Goal: Check status: Check status

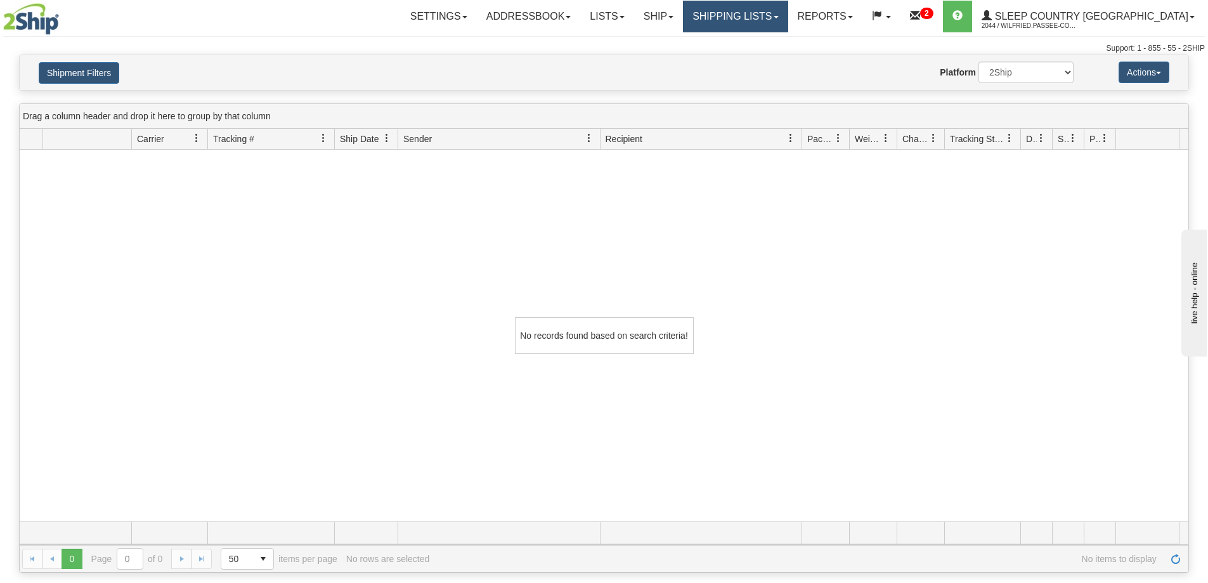
drag, startPoint x: 760, startPoint y: 20, endPoint x: 772, endPoint y: 50, distance: 32.4
click at [760, 20] on link "Shipping lists" at bounding box center [735, 17] width 105 height 32
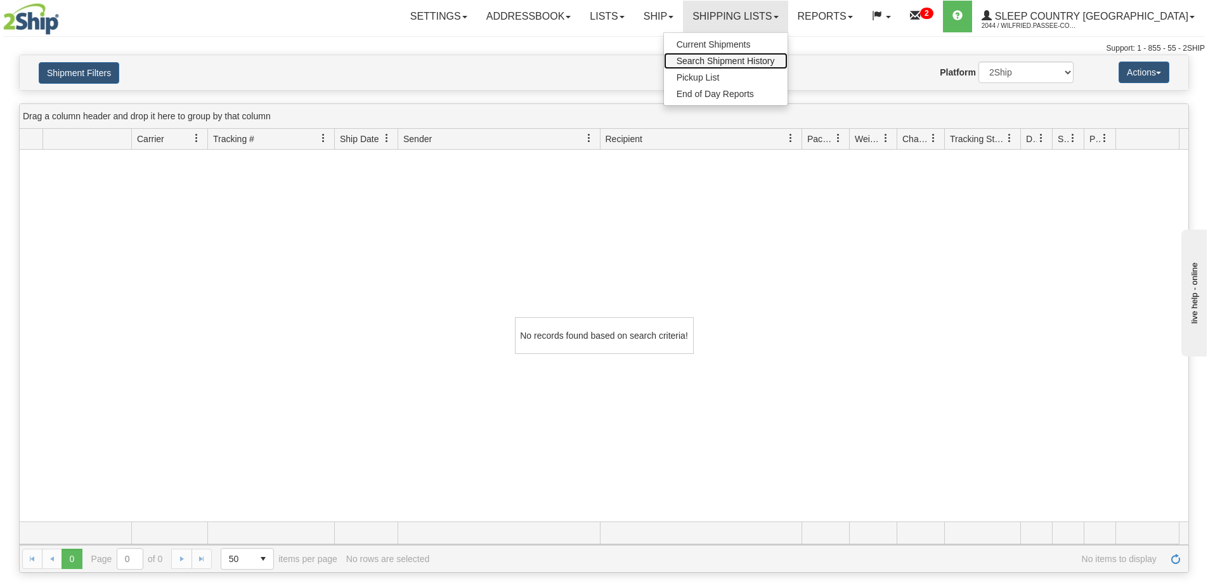
drag, startPoint x: 777, startPoint y: 60, endPoint x: 661, endPoint y: 99, distance: 122.3
click at [775, 61] on span "Search Shipment History" at bounding box center [725, 61] width 98 height 10
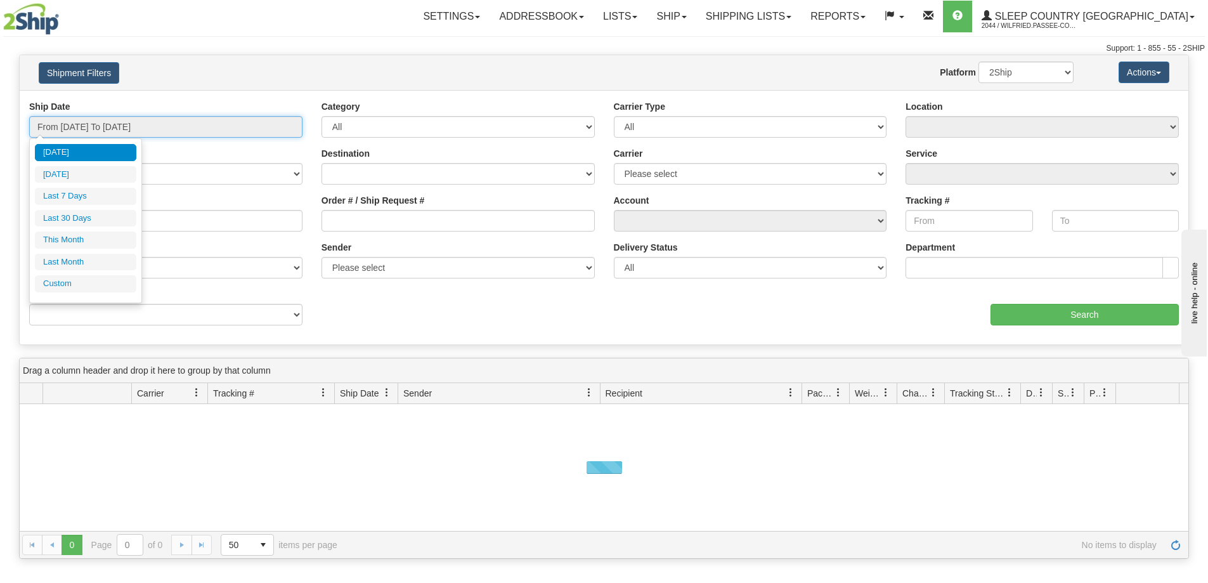
click at [129, 129] on input "From [DATE] To [DATE]" at bounding box center [165, 127] width 273 height 22
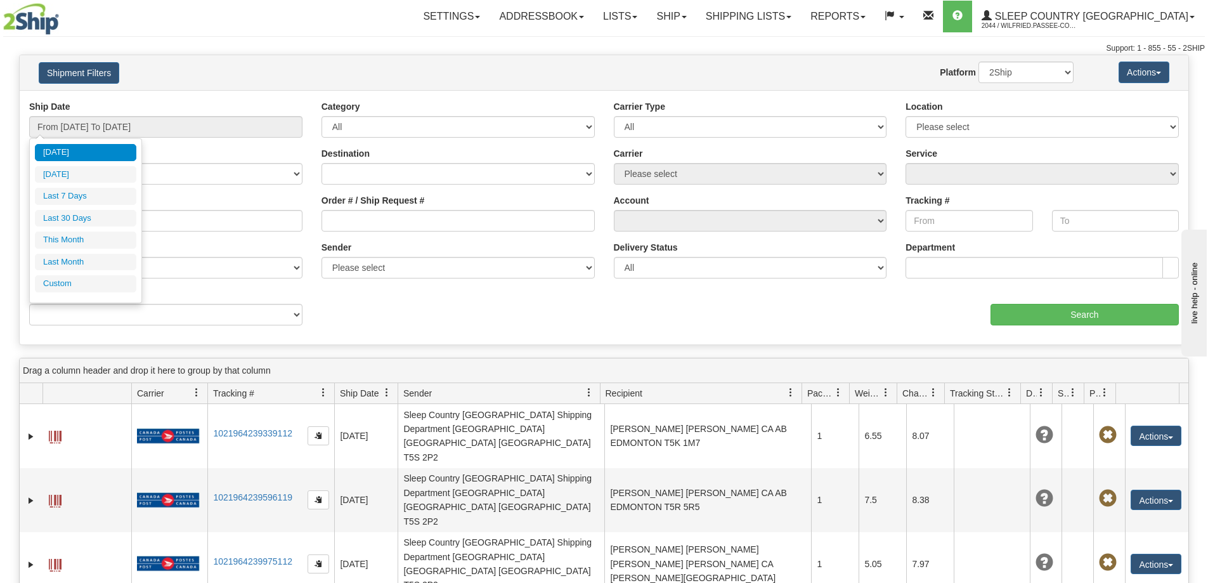
drag, startPoint x: 112, startPoint y: 217, endPoint x: 262, endPoint y: 219, distance: 150.9
click at [112, 217] on li "Last 30 Days" at bounding box center [85, 218] width 101 height 17
type input "From [DATE] To [DATE]"
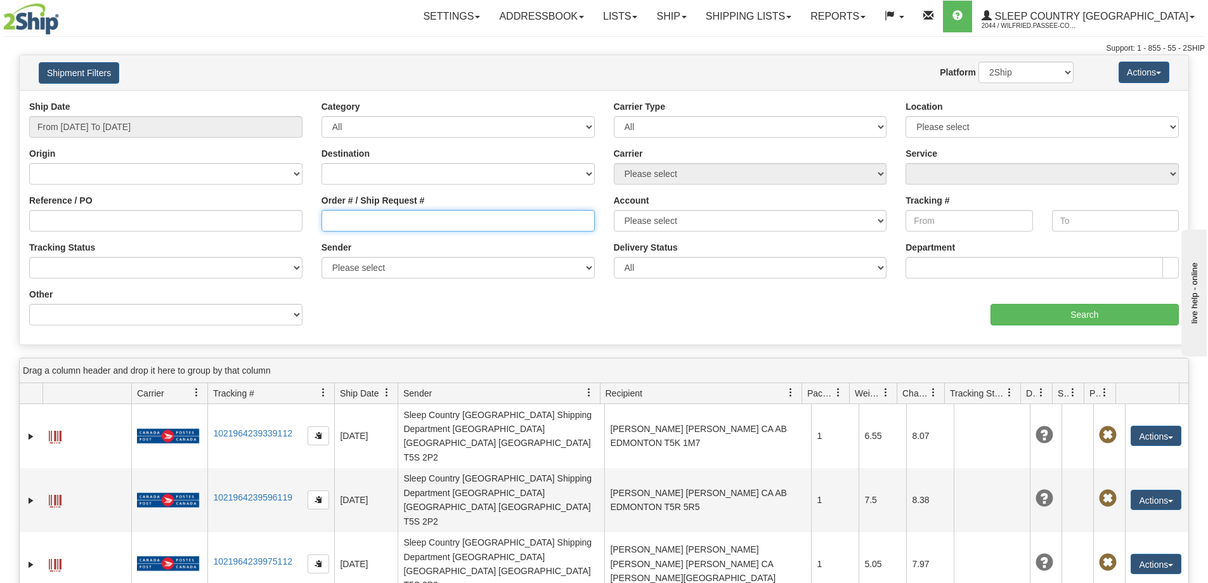
click at [393, 223] on input "Order # / Ship Request #" at bounding box center [457, 221] width 273 height 22
paste input "9002I024777"
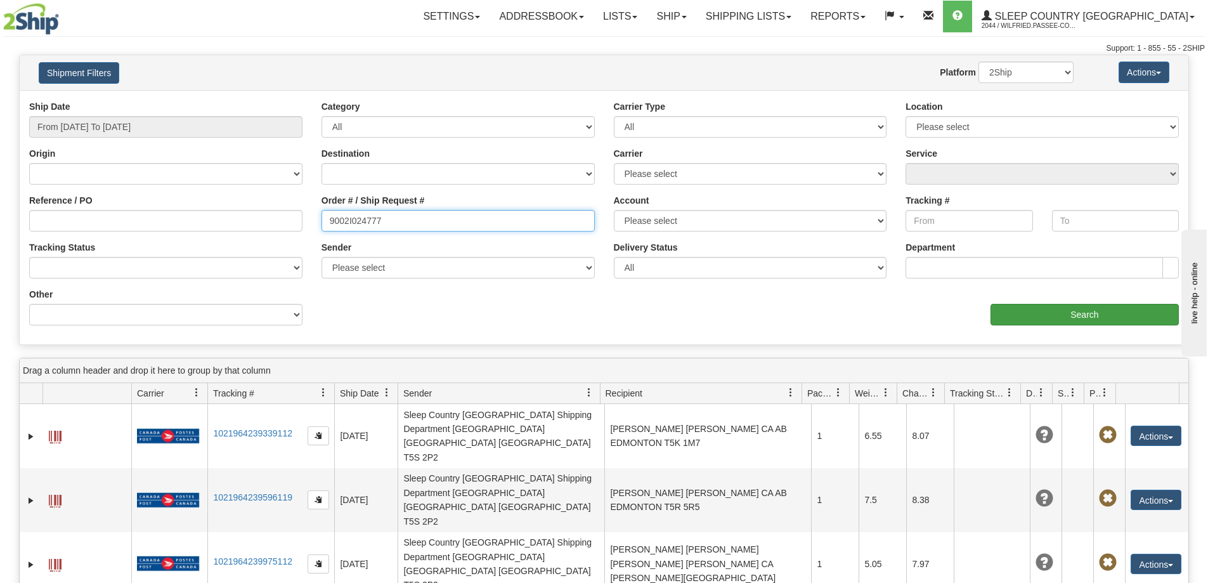
type input "9002I024777"
click at [1033, 314] on input "Search" at bounding box center [1084, 315] width 188 height 22
